Goal: Obtain resource: Obtain resource

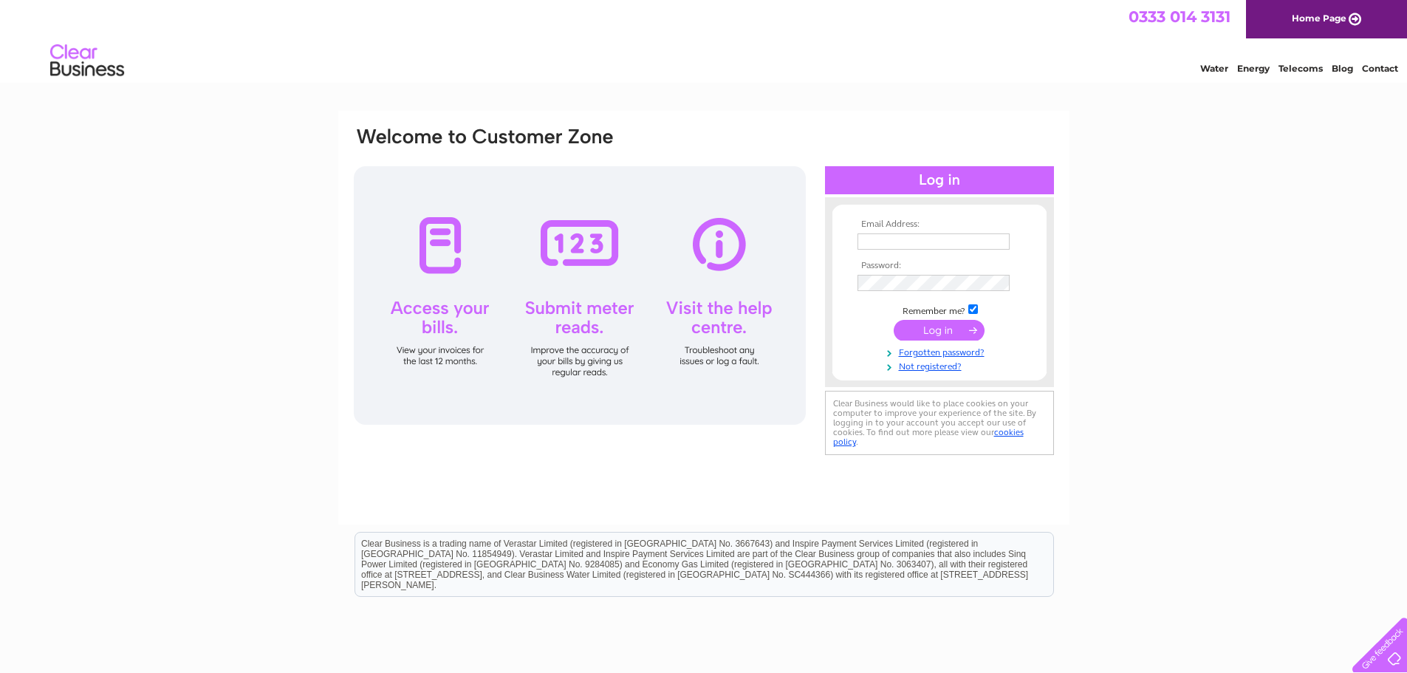
type input "tf@balthornegroup.com"
click at [931, 331] on input "submit" at bounding box center [939, 330] width 91 height 21
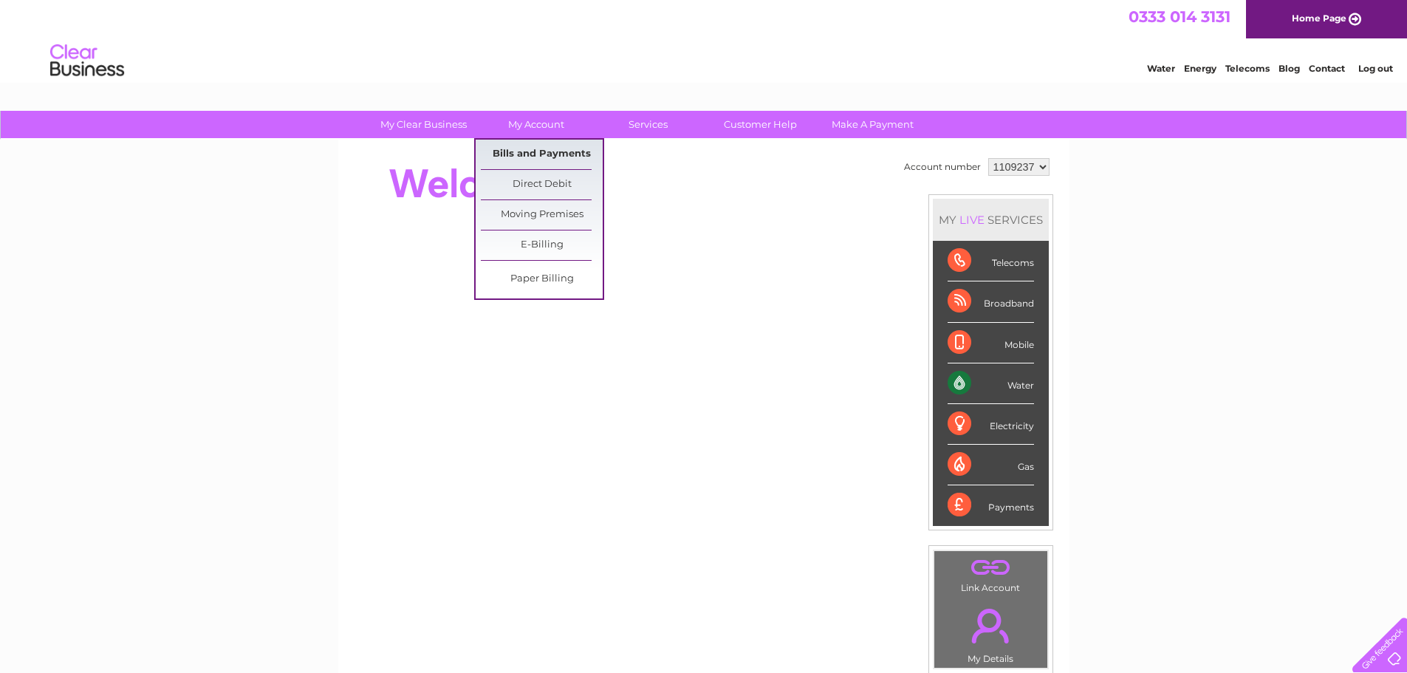
click at [535, 148] on link "Bills and Payments" at bounding box center [542, 155] width 122 height 30
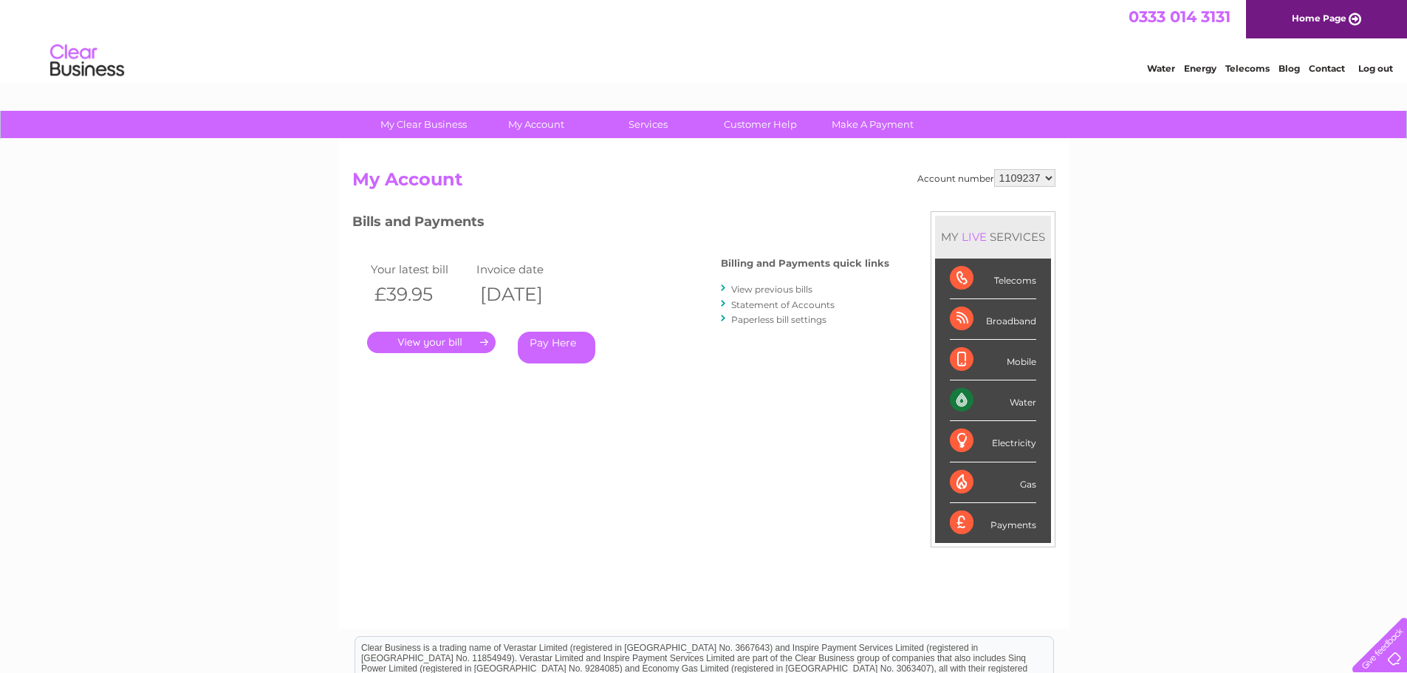
click at [776, 284] on link "View previous bills" at bounding box center [771, 289] width 81 height 11
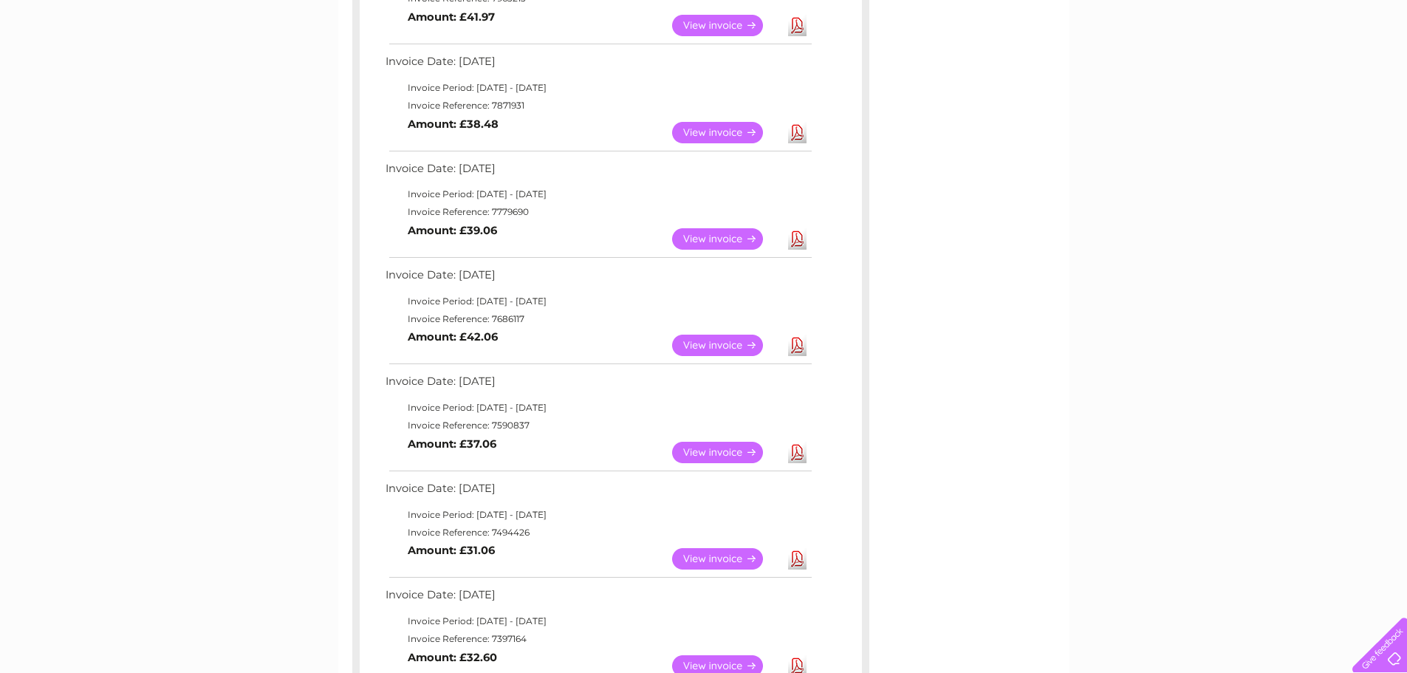
scroll to position [665, 0]
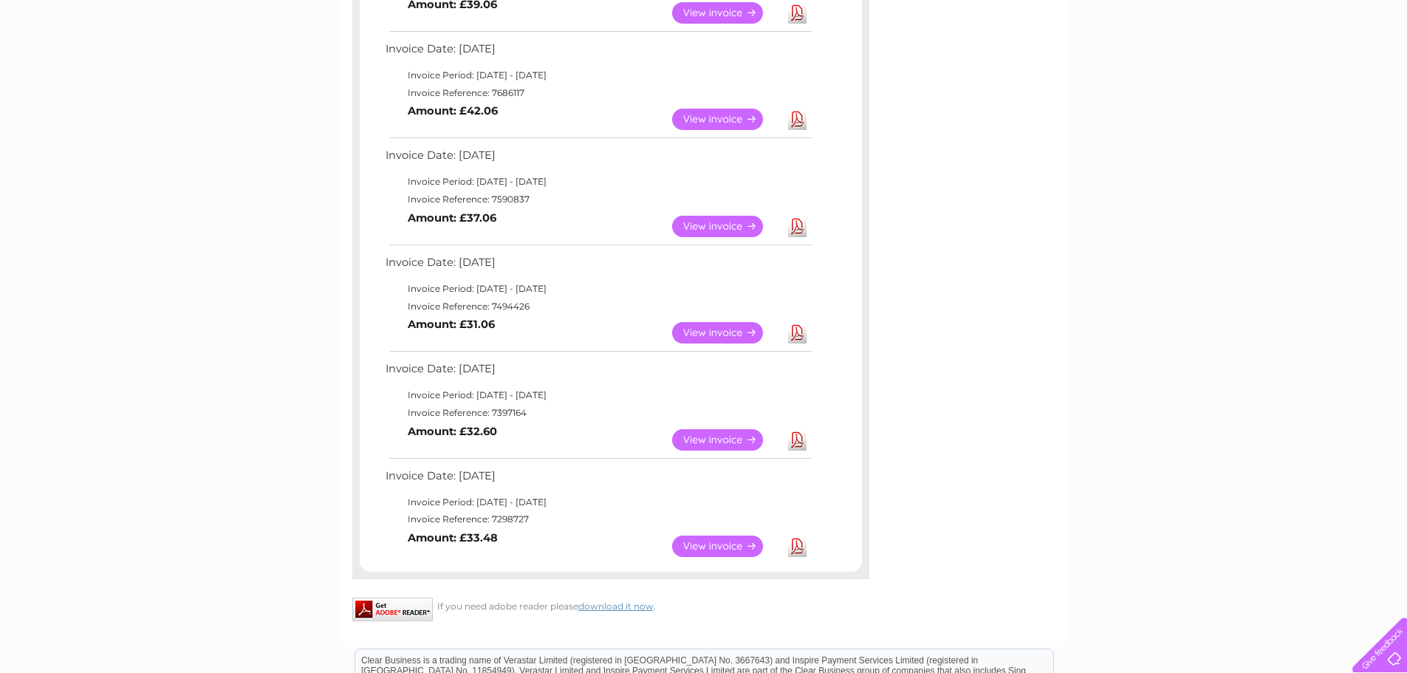
click at [729, 331] on link "View" at bounding box center [726, 332] width 109 height 21
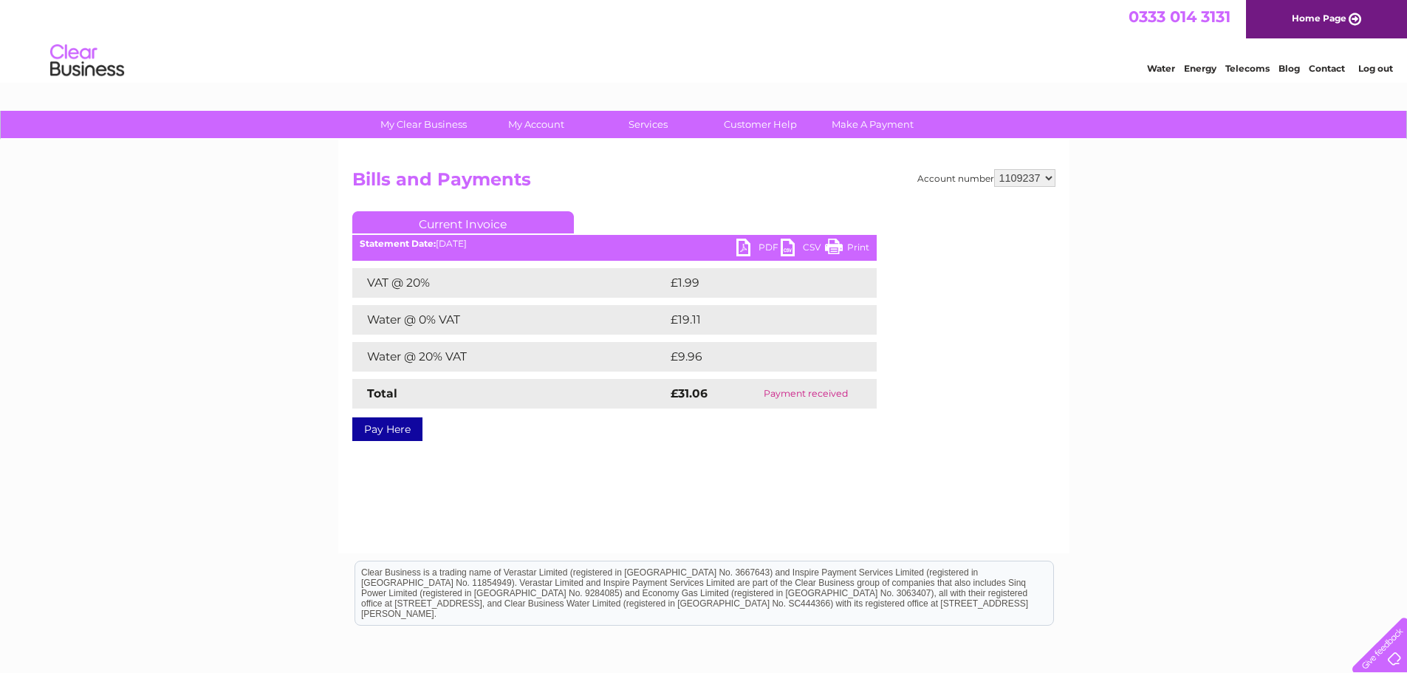
click at [764, 242] on link "PDF" at bounding box center [758, 249] width 44 height 21
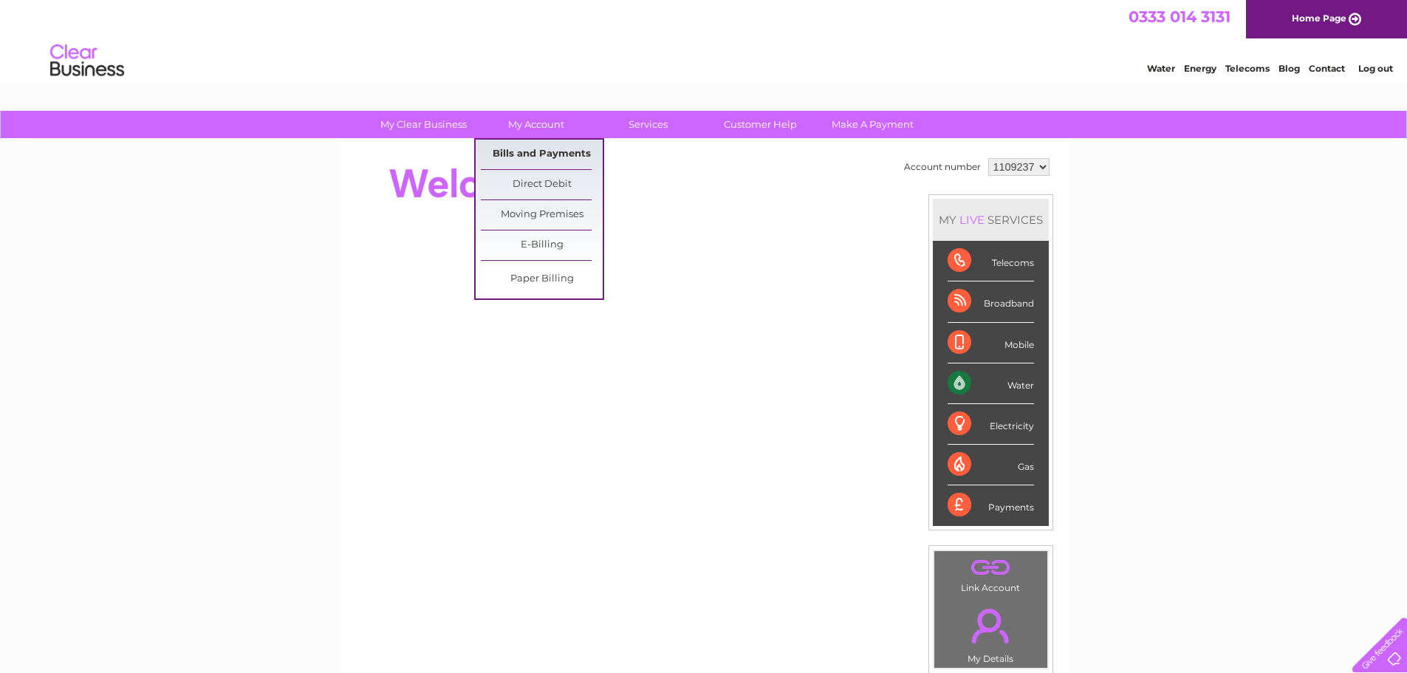
click at [539, 151] on link "Bills and Payments" at bounding box center [542, 155] width 122 height 30
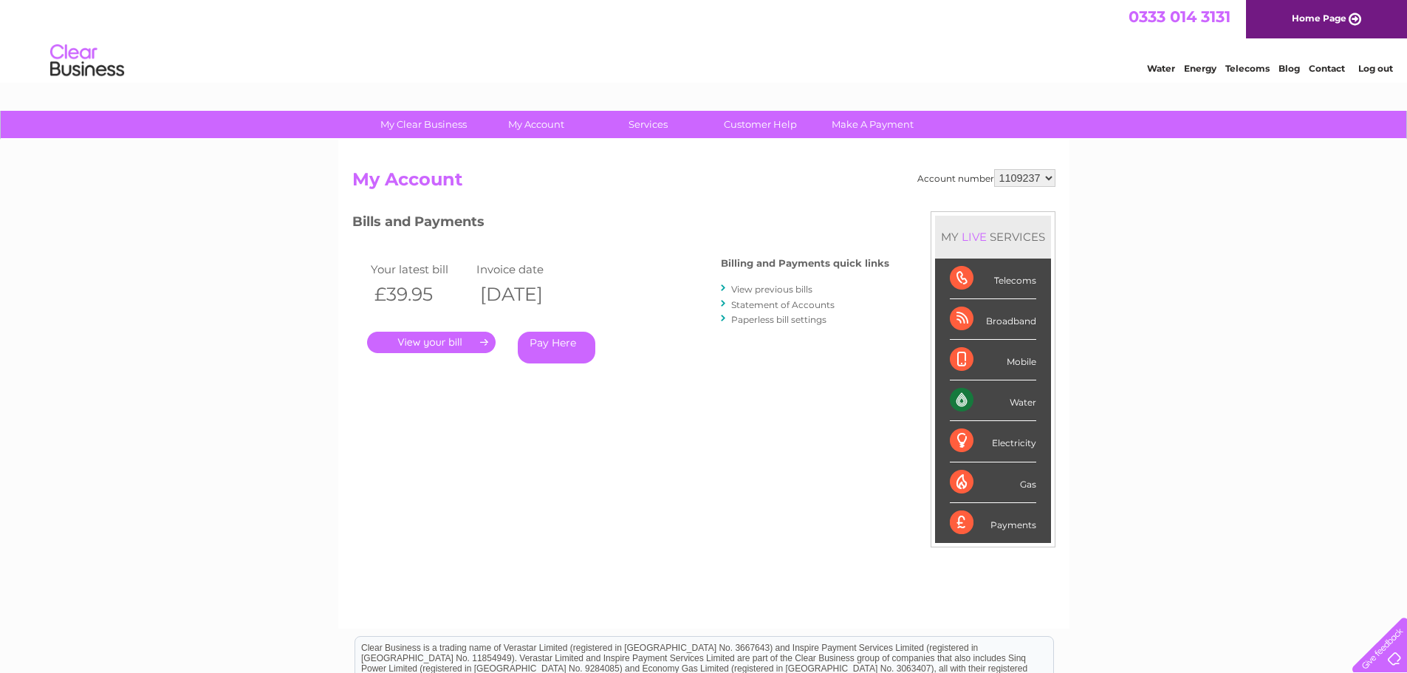
click at [761, 290] on link "View previous bills" at bounding box center [771, 289] width 81 height 11
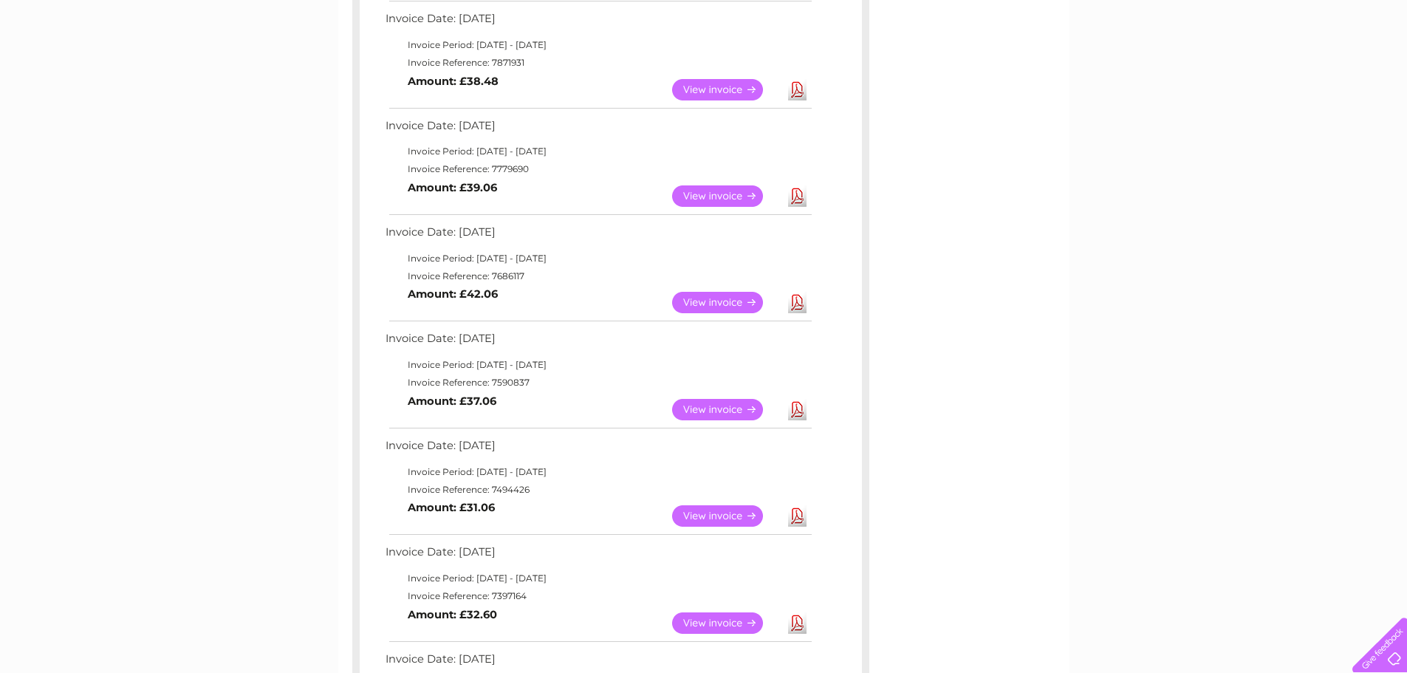
scroll to position [517, 0]
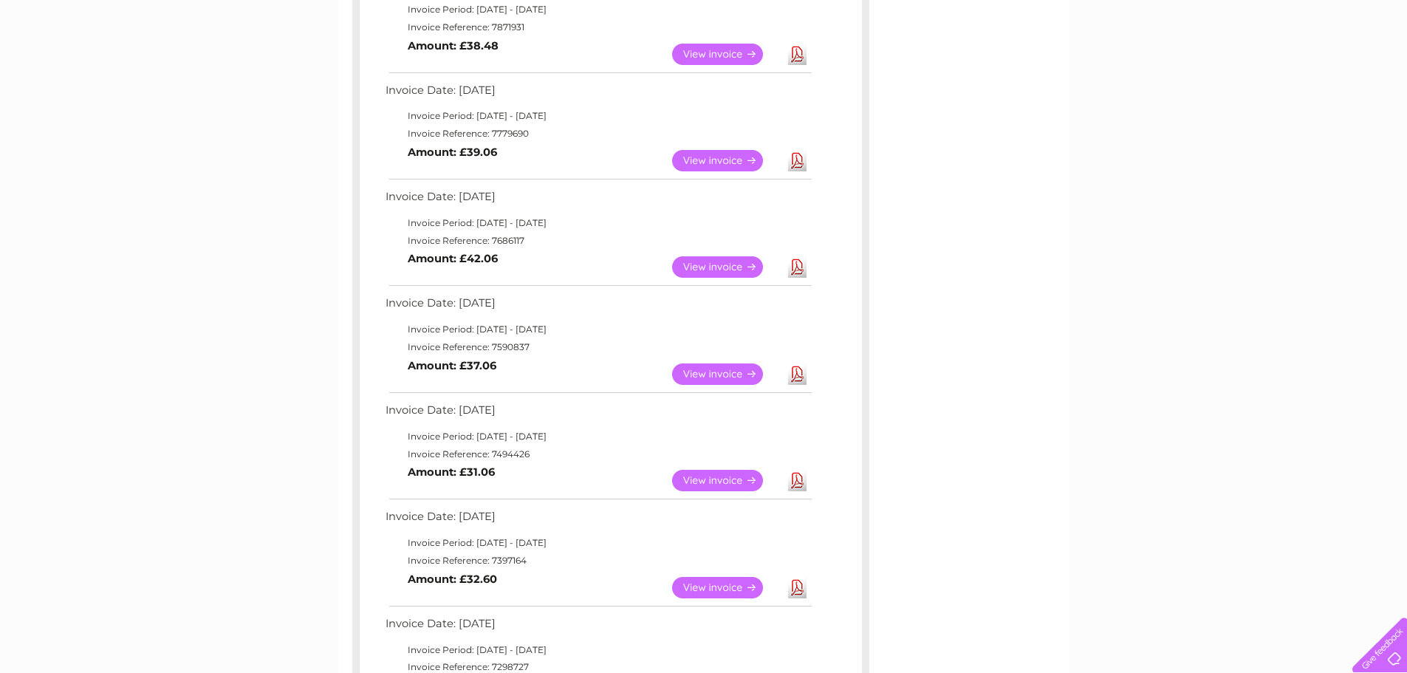
click at [796, 368] on link "Download" at bounding box center [797, 373] width 18 height 21
click at [734, 371] on link "View" at bounding box center [726, 373] width 109 height 21
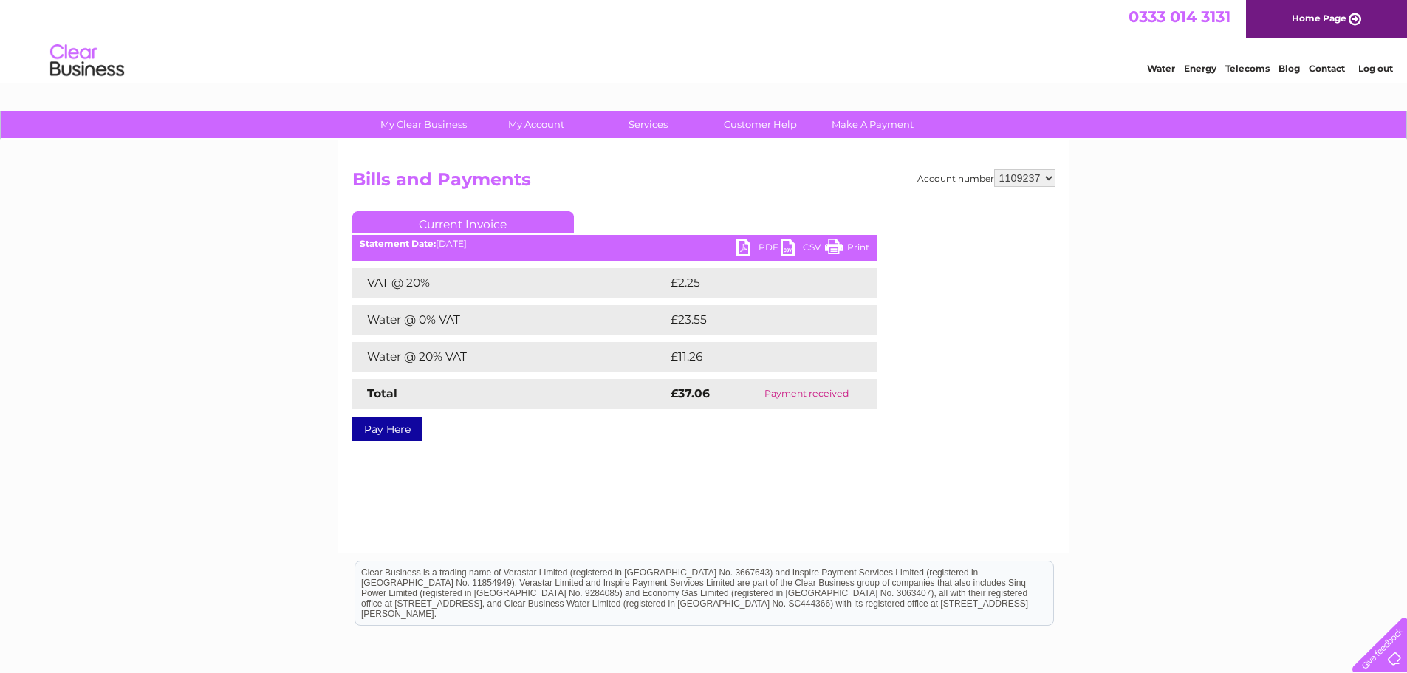
click at [765, 244] on link "PDF" at bounding box center [758, 249] width 44 height 21
click at [764, 247] on link "PDF" at bounding box center [758, 249] width 44 height 21
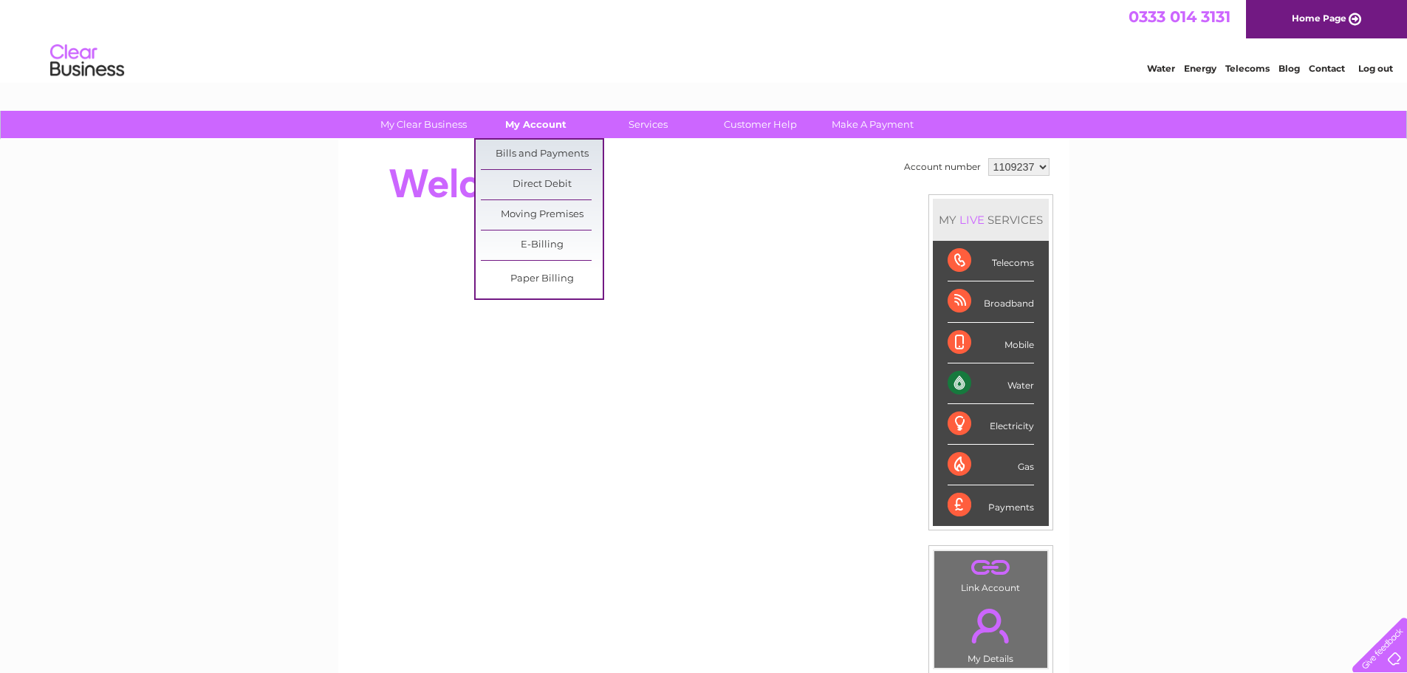
click at [531, 123] on link "My Account" at bounding box center [536, 124] width 122 height 27
click at [532, 152] on link "Bills and Payments" at bounding box center [542, 155] width 122 height 30
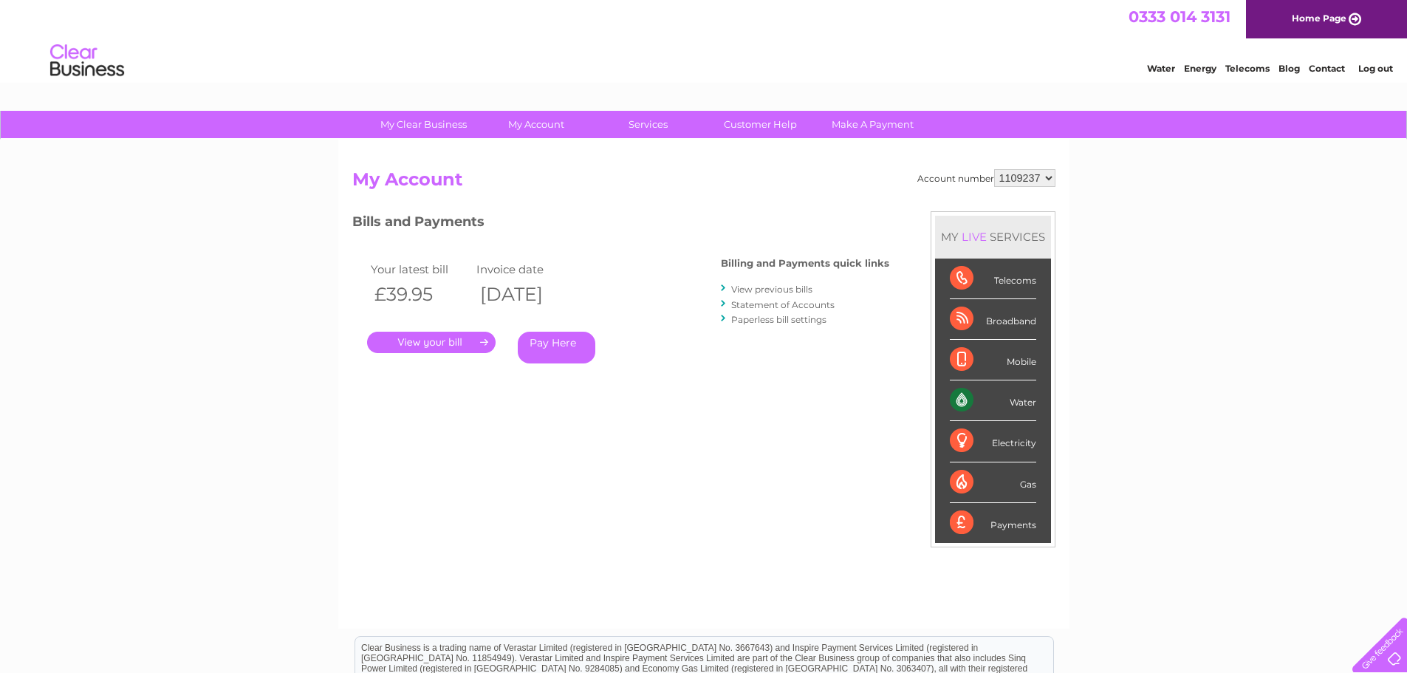
click at [795, 288] on link "View previous bills" at bounding box center [771, 289] width 81 height 11
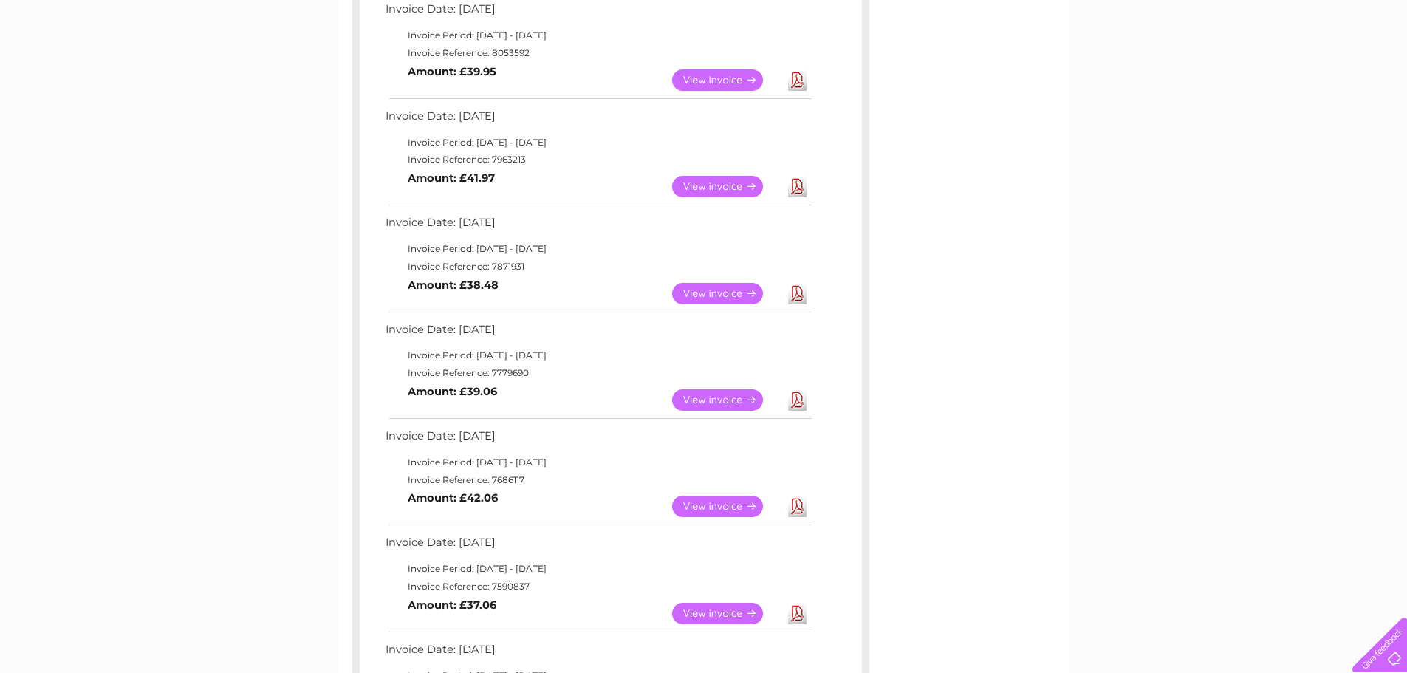
scroll to position [369, 0]
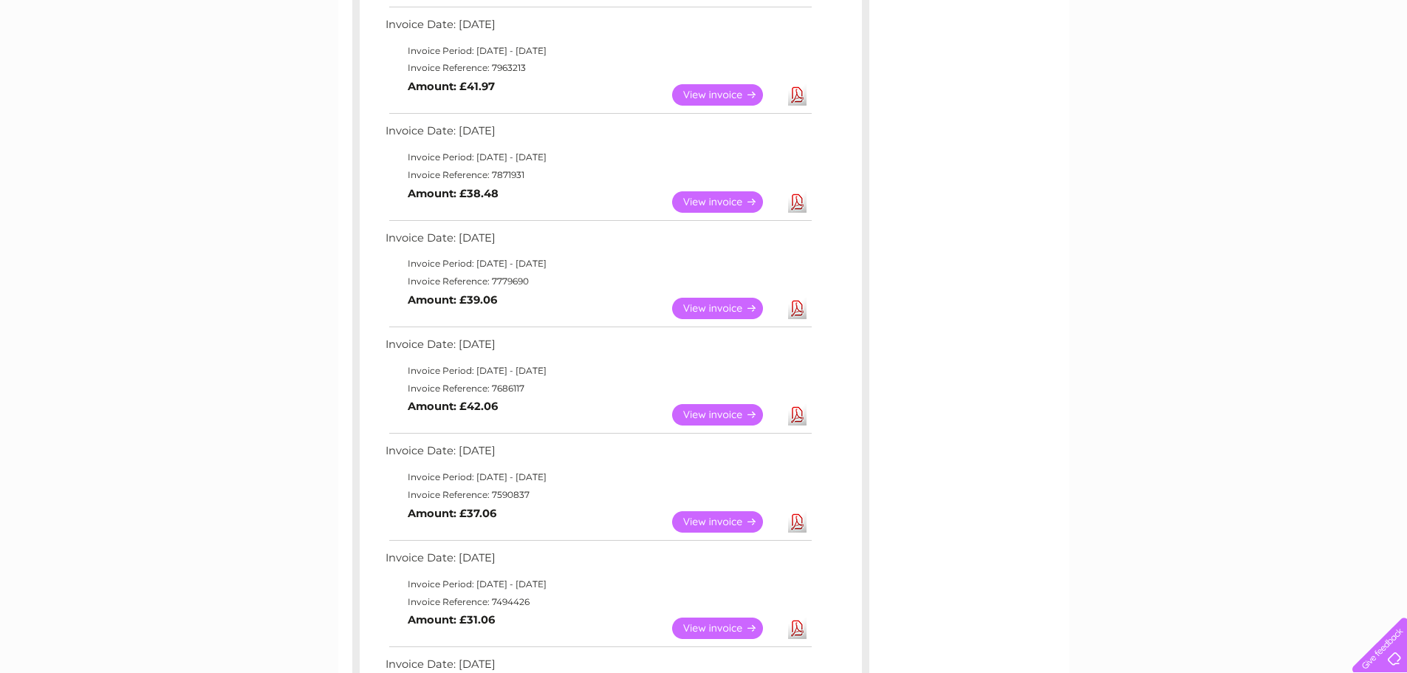
click at [724, 415] on link "View" at bounding box center [726, 414] width 109 height 21
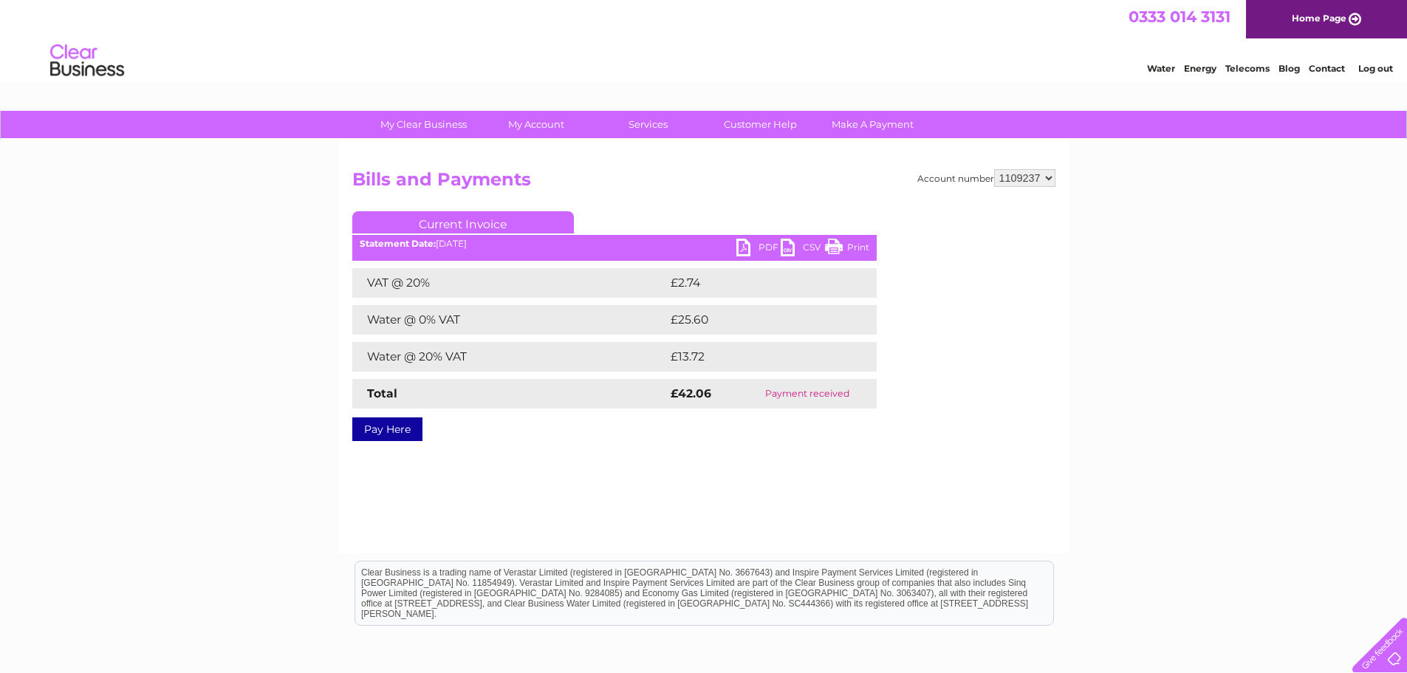
click at [749, 241] on link "PDF" at bounding box center [758, 249] width 44 height 21
click at [764, 243] on link "PDF" at bounding box center [758, 249] width 44 height 21
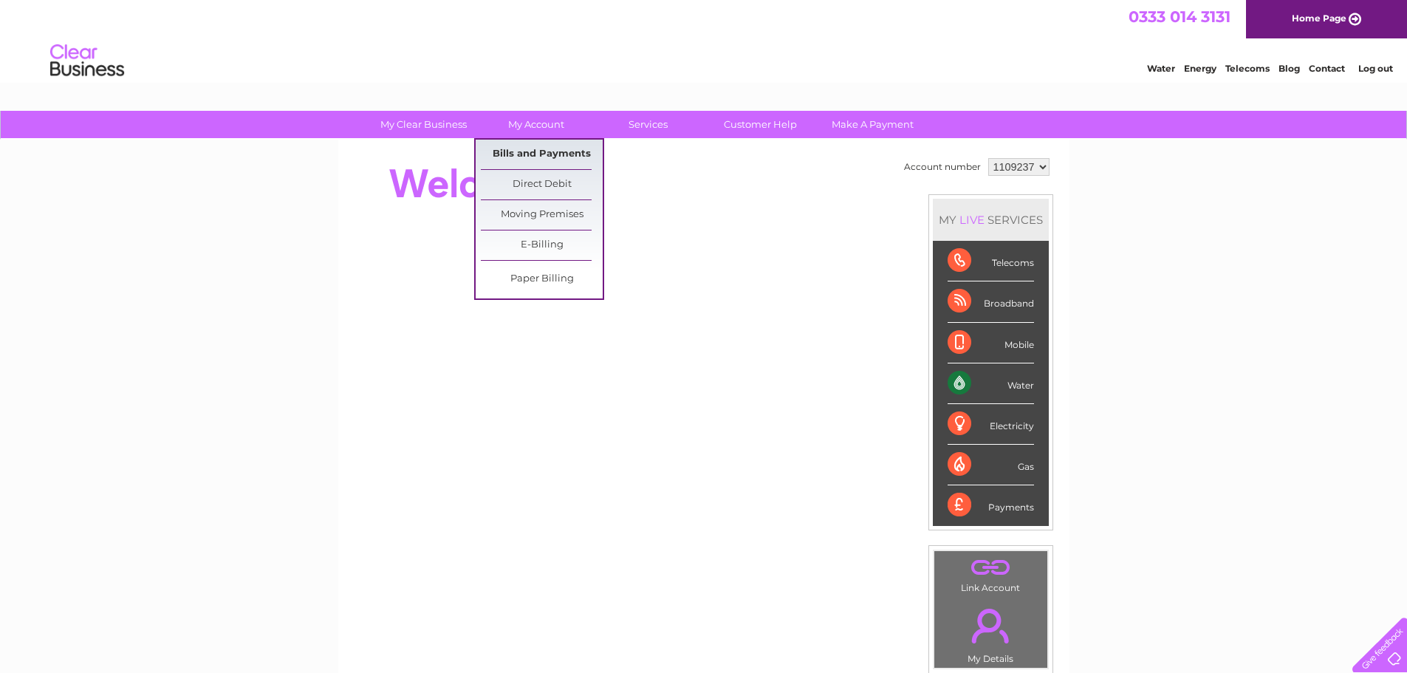
click at [538, 147] on link "Bills and Payments" at bounding box center [542, 155] width 122 height 30
click at [535, 154] on link "Bills and Payments" at bounding box center [542, 155] width 122 height 30
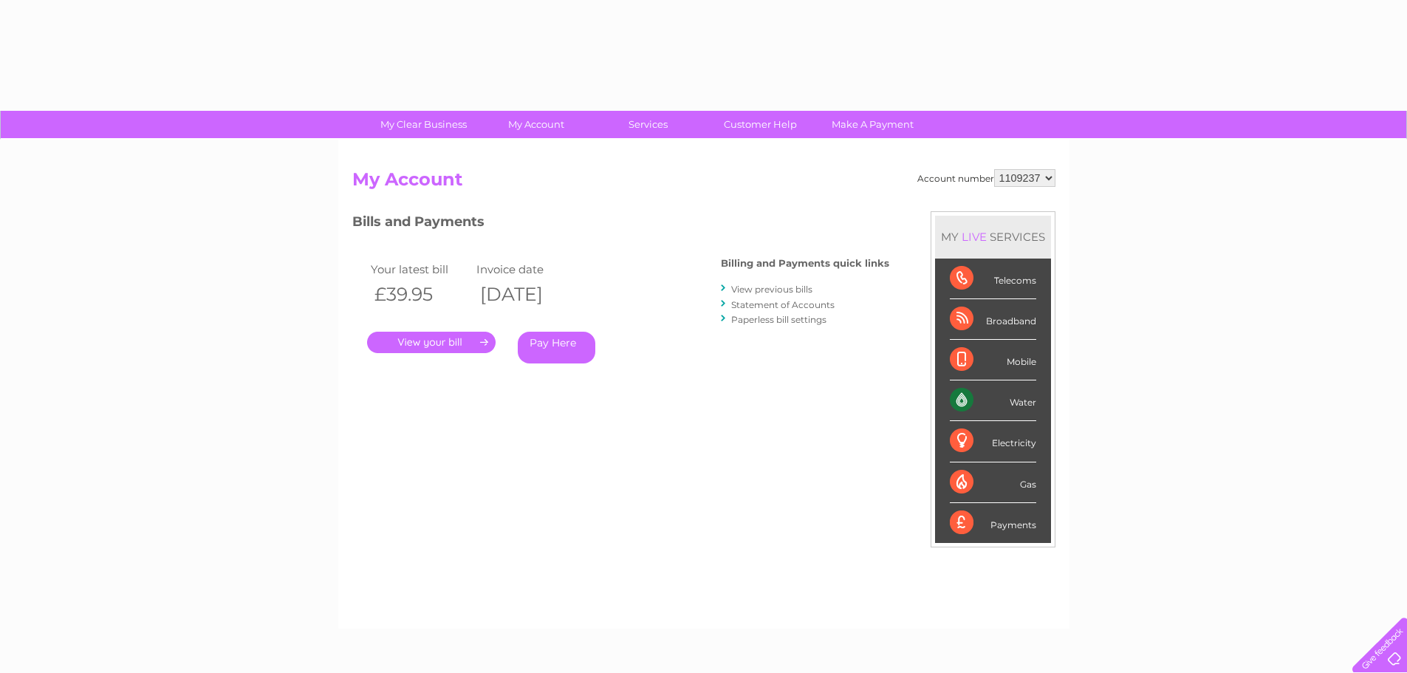
click at [779, 288] on link "View previous bills" at bounding box center [771, 289] width 81 height 11
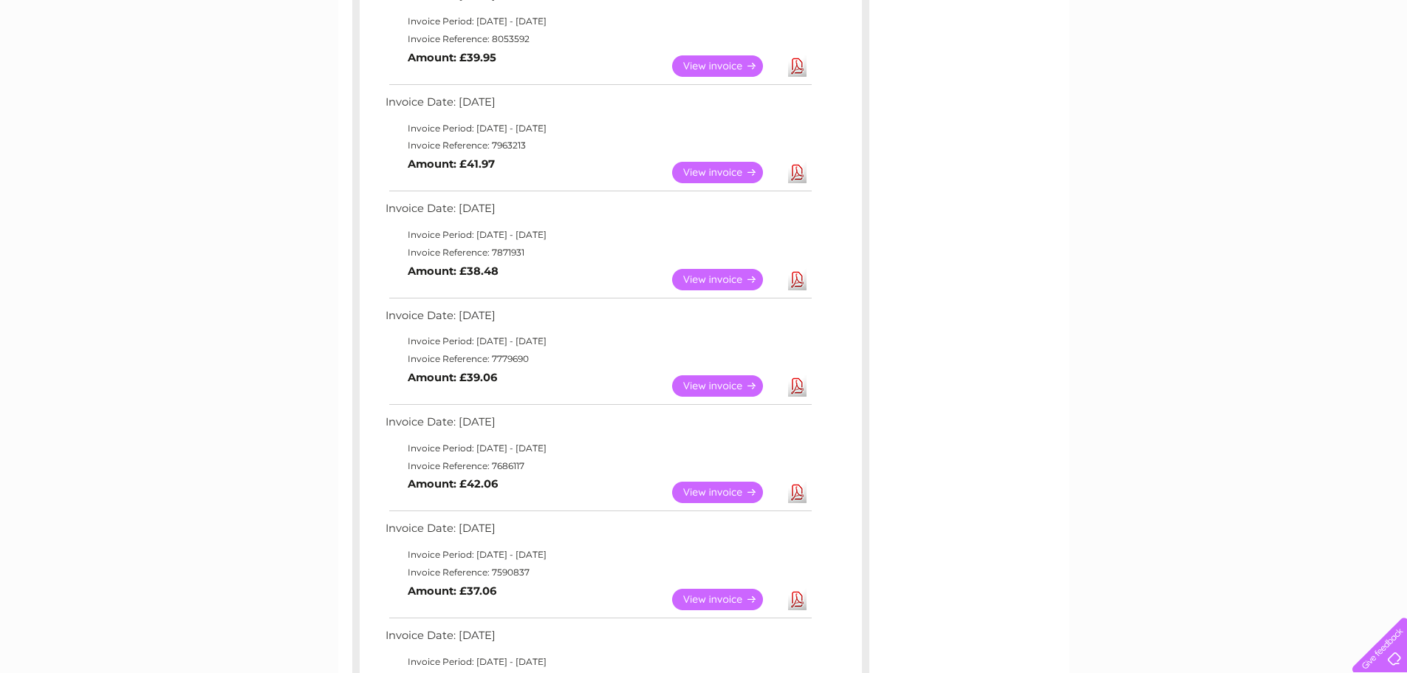
scroll to position [295, 0]
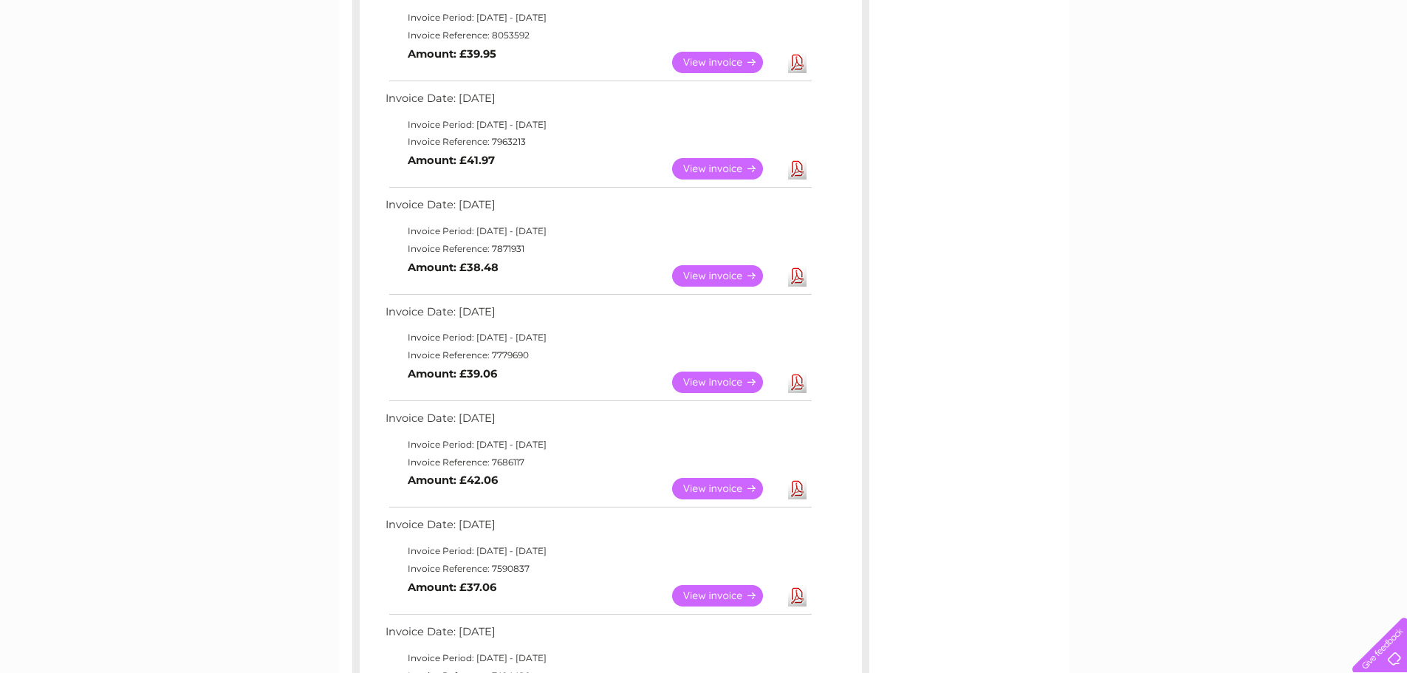
click at [736, 381] on link "View" at bounding box center [726, 381] width 109 height 21
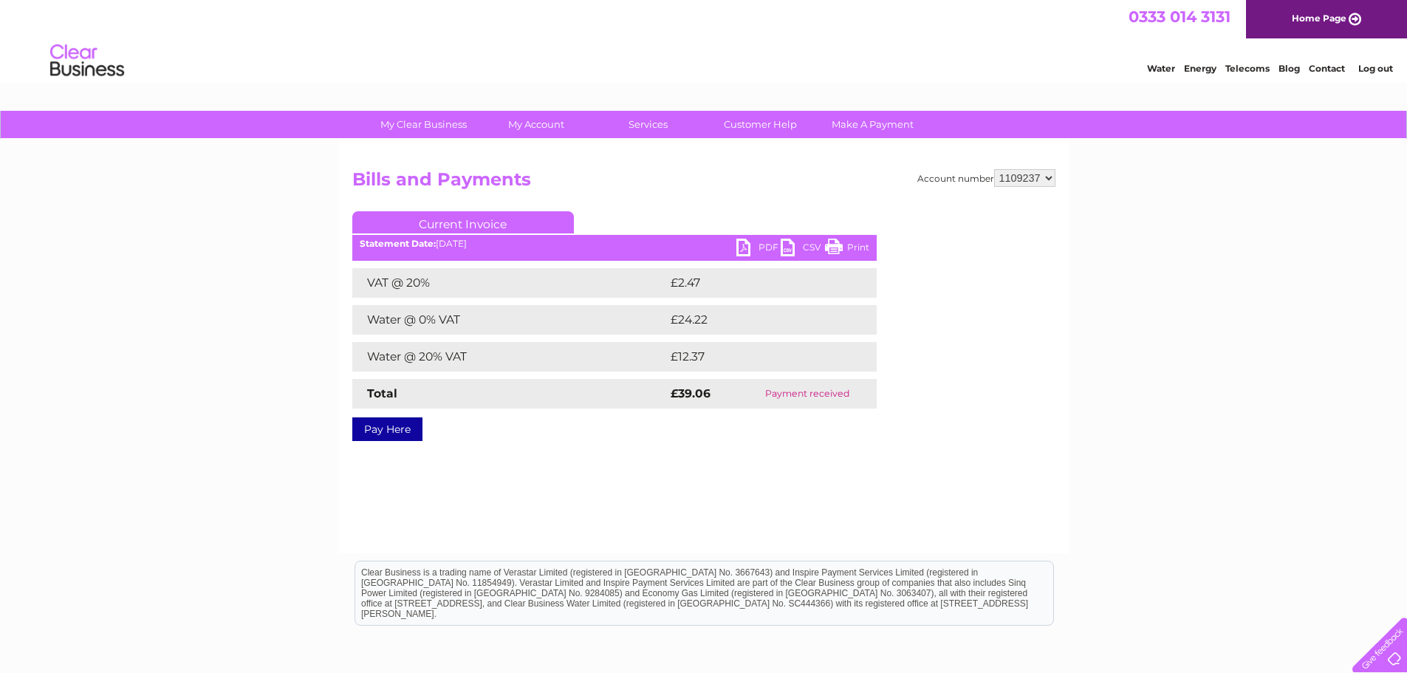
click at [764, 245] on link "PDF" at bounding box center [758, 249] width 44 height 21
